Goal: Information Seeking & Learning: Compare options

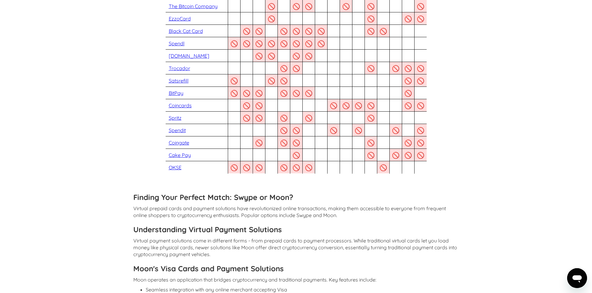
scroll to position [724, 0]
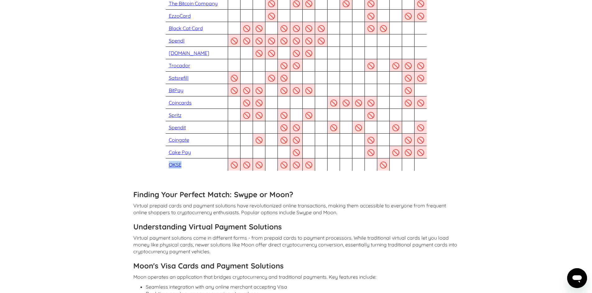
drag, startPoint x: 189, startPoint y: 165, endPoint x: 166, endPoint y: 165, distance: 22.7
click at [166, 165] on div "OKSE" at bounding box center [197, 165] width 62 height 8
drag, startPoint x: 196, startPoint y: 152, endPoint x: 175, endPoint y: 153, distance: 21.1
click at [165, 152] on div "Cake Pay 🚫 🚫 🚫 🚫 🚫 🚫 🚫 🚫 🚫 🚫 🚫 🚫 Third party gift cards have high international…" at bounding box center [296, 152] width 292 height 12
drag, startPoint x: 195, startPoint y: 141, endPoint x: 163, endPoint y: 141, distance: 32.3
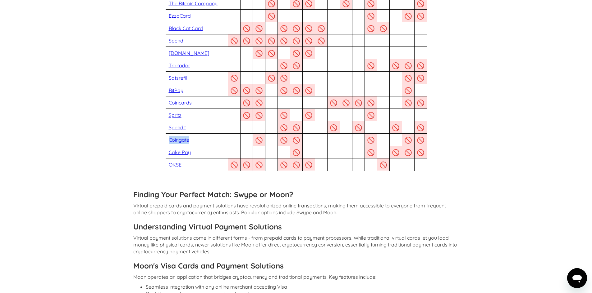
click at [163, 141] on div "Coingate 🚫 🚫 🚫 🚫 🚫 🚫 When redeeming your third party prepaid gift card, some pl…" at bounding box center [296, 140] width 292 height 12
drag, startPoint x: 190, startPoint y: 127, endPoint x: 168, endPoint y: 129, distance: 22.5
click at [168, 129] on div "Spendit" at bounding box center [197, 128] width 62 height 8
drag, startPoint x: 192, startPoint y: 114, endPoint x: 165, endPoint y: 115, distance: 27.6
click at [165, 115] on div "Spritz 🚫 🚫 🚫 🚫 Available in US, Canada and Europe 🚫 🚫 Full KYC required 🚫 🚫 🚫 🚫…" at bounding box center [296, 115] width 292 height 12
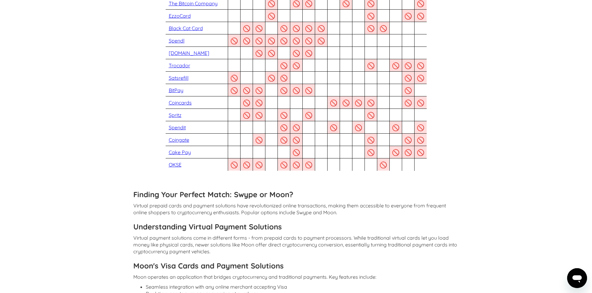
drag, startPoint x: 196, startPoint y: 103, endPoint x: 169, endPoint y: 105, distance: 26.7
click at [169, 105] on div "Coincards" at bounding box center [197, 103] width 62 height 8
drag, startPoint x: 190, startPoint y: 90, endPoint x: 168, endPoint y: 93, distance: 22.0
click at [168, 93] on div "BitPay" at bounding box center [197, 91] width 62 height 8
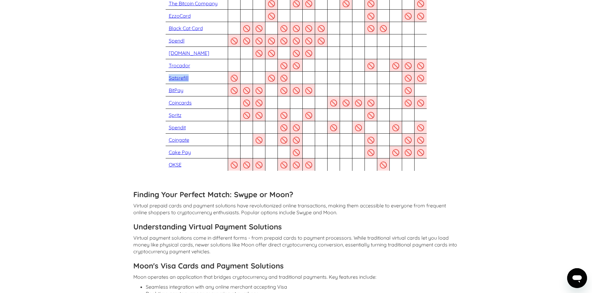
drag, startPoint x: 192, startPoint y: 78, endPoint x: 166, endPoint y: 77, distance: 25.8
click at [166, 77] on div "Satsrefill" at bounding box center [197, 78] width 62 height 8
drag, startPoint x: 194, startPoint y: 66, endPoint x: 168, endPoint y: 68, distance: 26.5
click at [168, 68] on div "Trocador" at bounding box center [197, 66] width 62 height 8
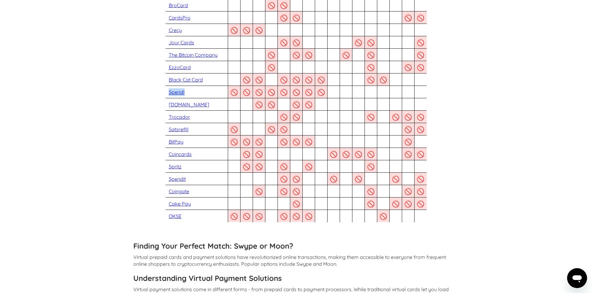
drag, startPoint x: 187, startPoint y: 93, endPoint x: 169, endPoint y: 95, distance: 18.1
click at [168, 95] on div "Spendl" at bounding box center [197, 93] width 62 height 8
drag, startPoint x: 206, startPoint y: 78, endPoint x: 166, endPoint y: 79, distance: 39.8
click at [166, 79] on div "Black Cat Card" at bounding box center [197, 80] width 62 height 8
drag, startPoint x: 194, startPoint y: 69, endPoint x: 181, endPoint y: 66, distance: 13.4
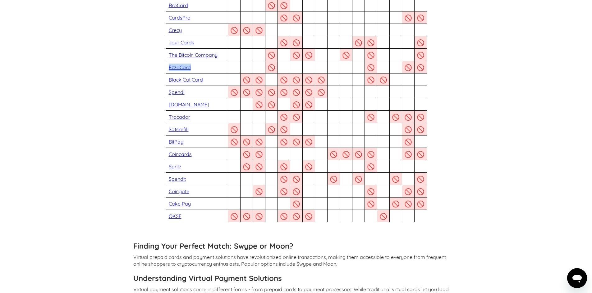
click at [168, 67] on div "EzzoCard" at bounding box center [197, 68] width 62 height 8
click at [131, 81] on div "Swype vs Moon If you're looking for Swype cards you may want to try Pay with Mo…" at bounding box center [296, 26] width 344 height 1348
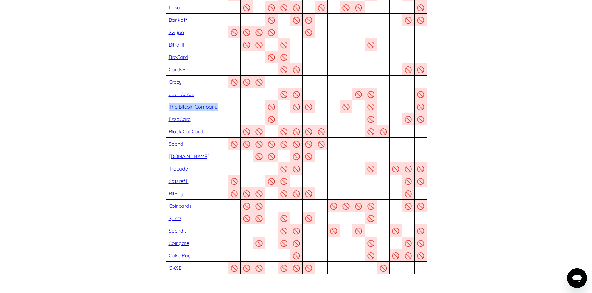
drag, startPoint x: 221, startPoint y: 108, endPoint x: 168, endPoint y: 107, distance: 52.5
click at [168, 107] on div "The Bitcoin Company" at bounding box center [197, 107] width 62 height 8
drag, startPoint x: 197, startPoint y: 95, endPoint x: 170, endPoint y: 97, distance: 27.4
click at [170, 97] on div "Jour Cards" at bounding box center [197, 95] width 62 height 8
drag, startPoint x: 187, startPoint y: 86, endPoint x: 168, endPoint y: 85, distance: 18.6
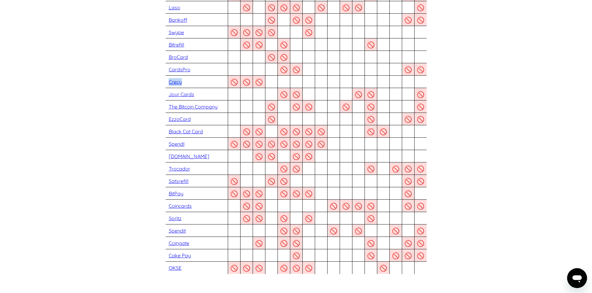
click at [168, 85] on div "Crecy" at bounding box center [197, 82] width 62 height 8
drag, startPoint x: 190, startPoint y: 69, endPoint x: 163, endPoint y: 69, distance: 27.0
click at [163, 69] on div "CardsPro 🚫 🚫 🚫 🚫 🚫 🚫 🚫 🚫 🚫 🚫 $2.5 per card issuance fee plus 2-4% load and top-…" at bounding box center [296, 69] width 292 height 12
drag, startPoint x: 195, startPoint y: 55, endPoint x: 165, endPoint y: 60, distance: 30.6
click at [166, 60] on div "BroCard" at bounding box center [197, 57] width 62 height 8
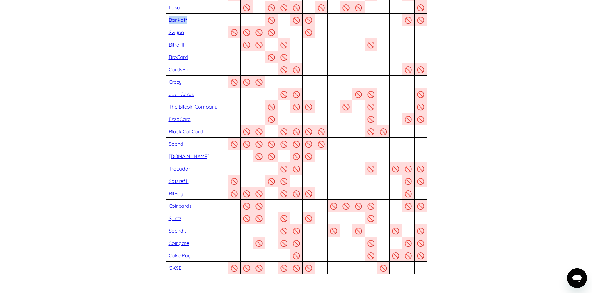
drag, startPoint x: 193, startPoint y: 20, endPoint x: 168, endPoint y: 21, distance: 24.9
click at [168, 21] on div "Bankoff" at bounding box center [197, 20] width 62 height 8
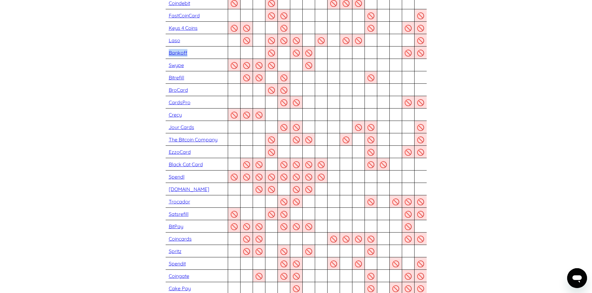
scroll to position [466, 0]
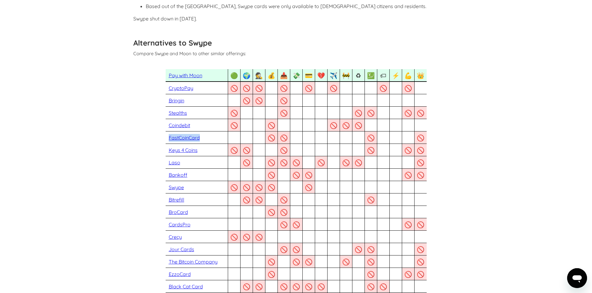
drag, startPoint x: 203, startPoint y: 139, endPoint x: 168, endPoint y: 139, distance: 35.1
click at [168, 139] on div "FastCoinCard" at bounding box center [197, 138] width 62 height 8
drag, startPoint x: 197, startPoint y: 125, endPoint x: 168, endPoint y: 125, distance: 28.6
click at [167, 125] on div "Coindebit" at bounding box center [197, 126] width 62 height 8
drag, startPoint x: 190, startPoint y: 111, endPoint x: 169, endPoint y: 111, distance: 21.4
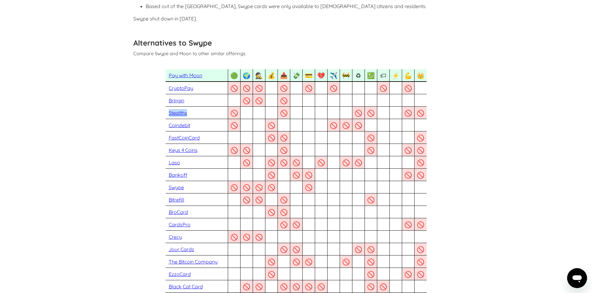
click at [169, 111] on div "Stealths" at bounding box center [197, 113] width 62 height 8
drag, startPoint x: 191, startPoint y: 101, endPoint x: 167, endPoint y: 101, distance: 23.6
click at [167, 101] on div "Bringin" at bounding box center [197, 101] width 62 height 8
drag, startPoint x: 194, startPoint y: 87, endPoint x: 165, endPoint y: 91, distance: 29.8
click at [165, 91] on div "CryptoPay 🚫 🚫 CryptoPay does not actively have a card in market 🚫 🚫 European re…" at bounding box center [296, 88] width 292 height 12
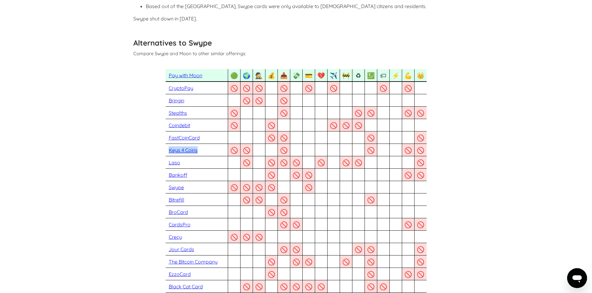
drag, startPoint x: 202, startPoint y: 149, endPoint x: 168, endPoint y: 153, distance: 34.4
click at [168, 153] on div "Keys 4 Coins" at bounding box center [197, 151] width 62 height 8
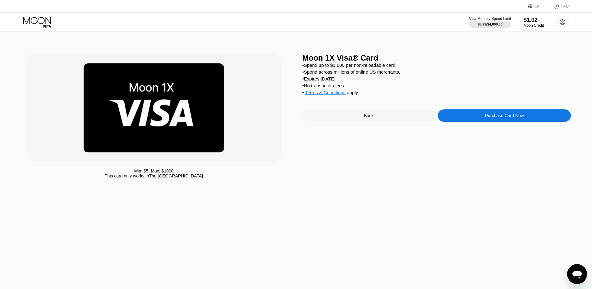
click at [393, 131] on div "Moon 1X Visa® Card • Spend up to $1,000 per non-reloadable card. • Spend across…" at bounding box center [436, 117] width 269 height 128
